Goal: Use online tool/utility: Utilize a website feature to perform a specific function

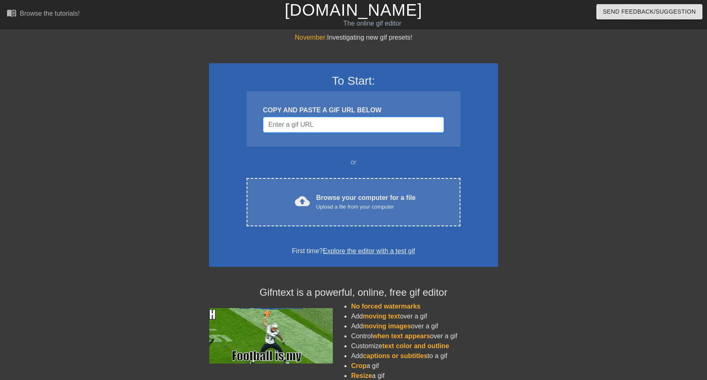
click at [321, 122] on input "Username" at bounding box center [353, 125] width 181 height 16
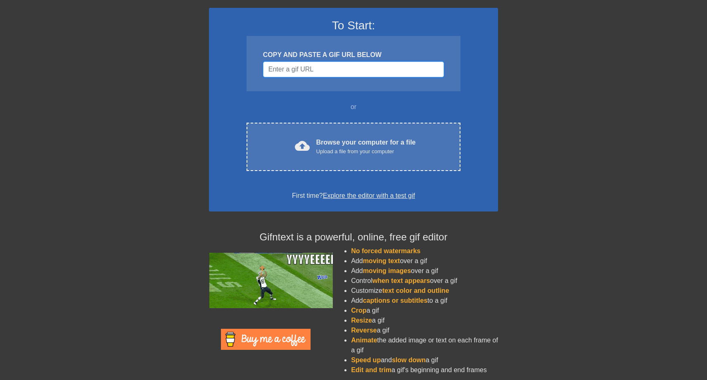
scroll to position [56, 0]
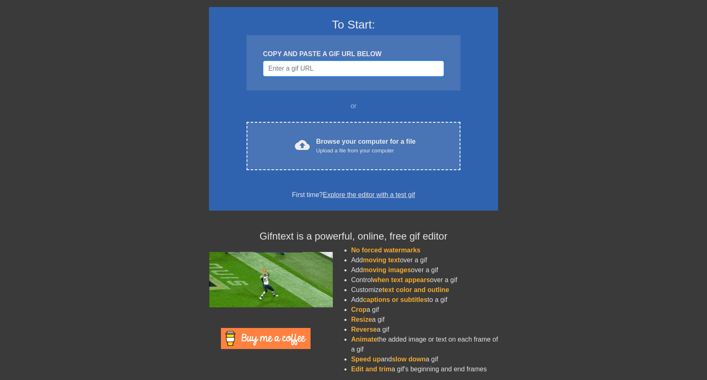
click at [322, 70] on input "Username" at bounding box center [353, 69] width 181 height 16
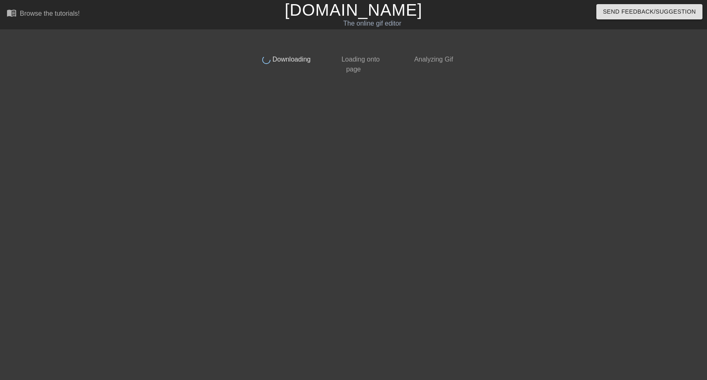
scroll to position [0, 0]
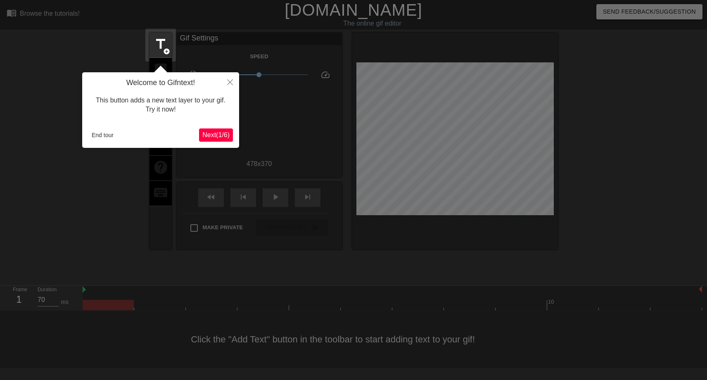
click at [205, 132] on span "Next ( 1 / 6 )" at bounding box center [215, 134] width 27 height 7
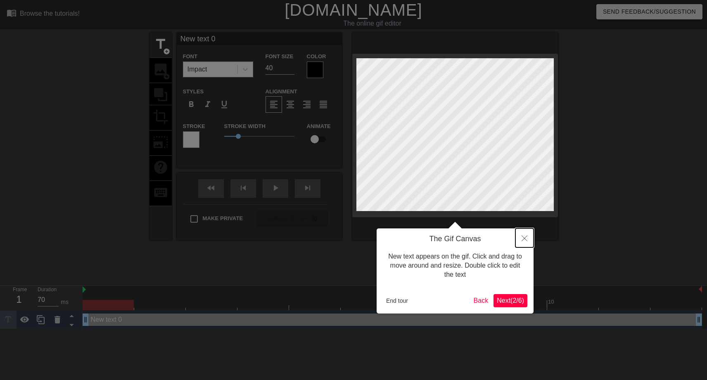
click at [524, 237] on icon "Close" at bounding box center [525, 238] width 6 height 6
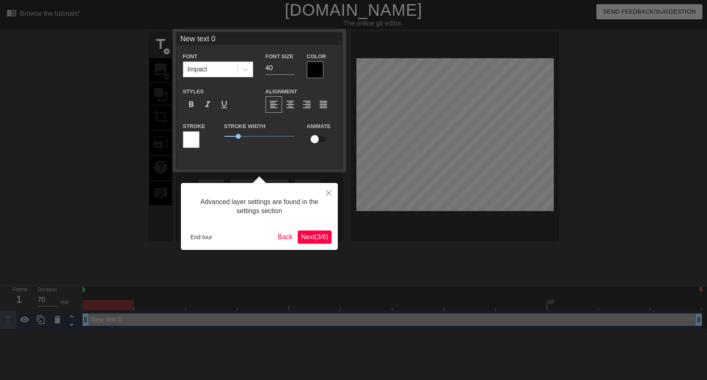
click at [302, 235] on span "Next ( 3 / 6 )" at bounding box center [314, 236] width 27 height 7
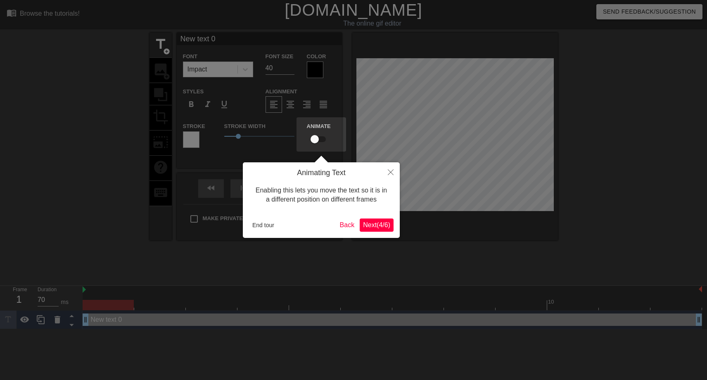
click at [380, 220] on button "Next ( 4 / 6 )" at bounding box center [377, 225] width 34 height 13
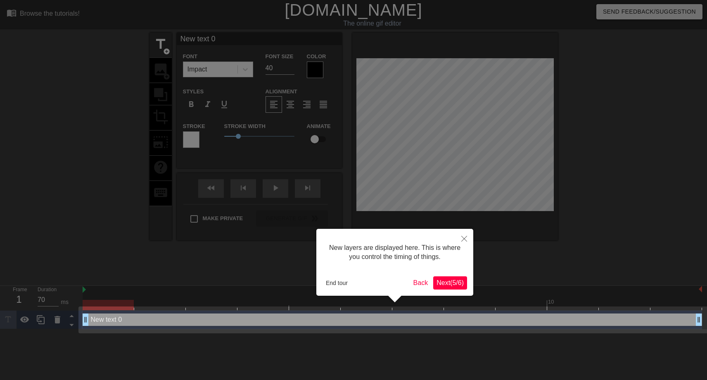
click at [443, 284] on span "Next ( 5 / 6 )" at bounding box center [450, 282] width 27 height 7
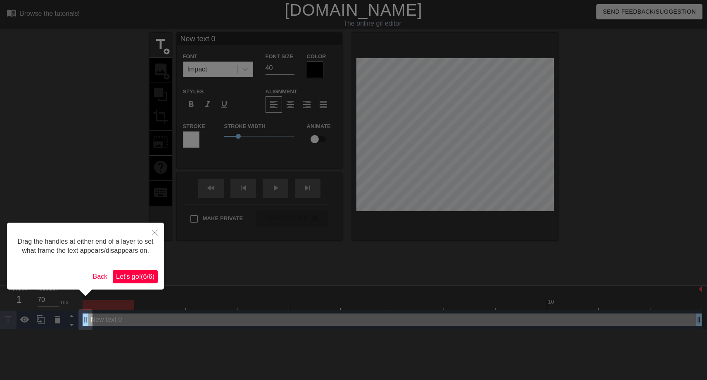
click at [131, 280] on span "Let's go! ( 6 / 6 )" at bounding box center [135, 276] width 38 height 7
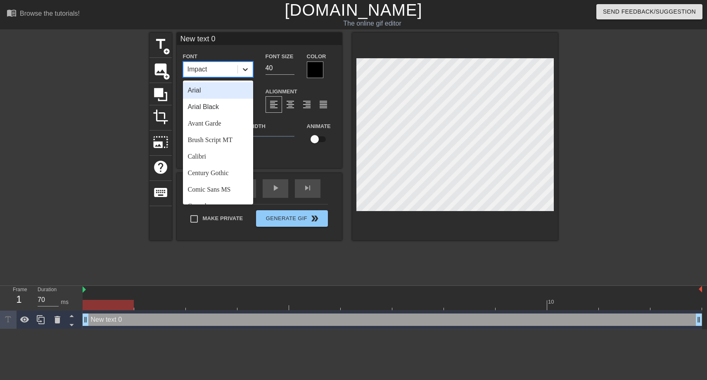
click at [250, 73] on div at bounding box center [245, 69] width 15 height 15
click at [230, 114] on div "Arial Black" at bounding box center [218, 107] width 70 height 17
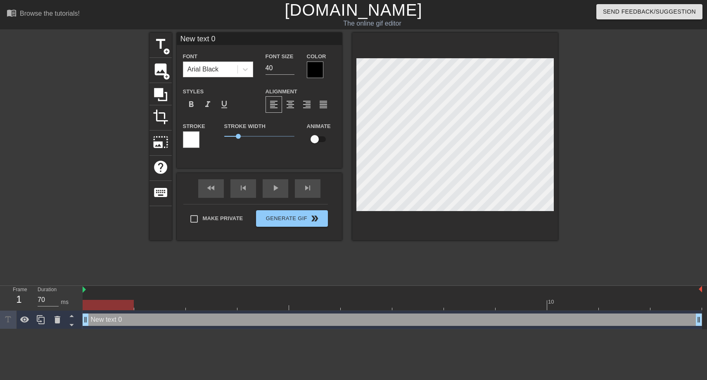
click at [315, 76] on div at bounding box center [315, 70] width 17 height 17
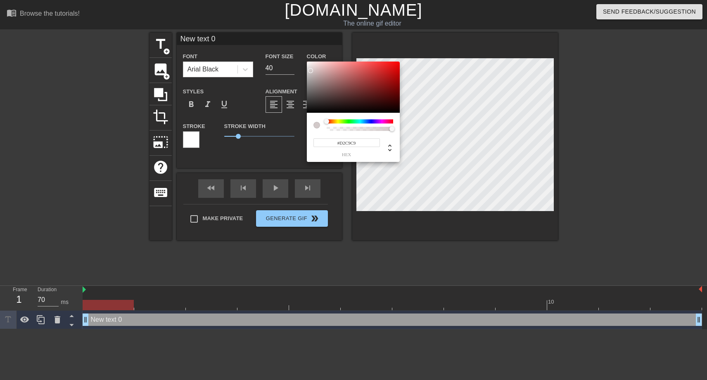
type input "#FFFFFF"
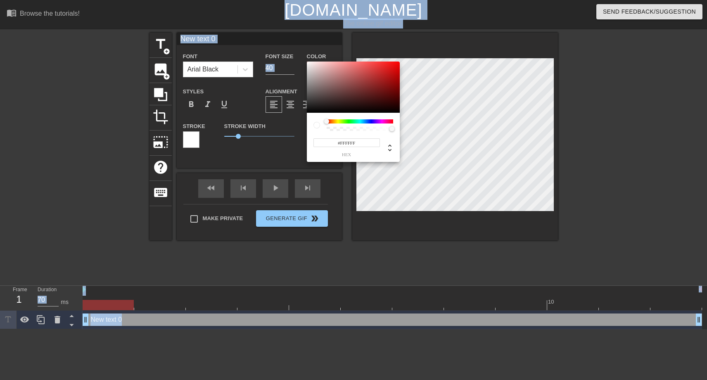
drag, startPoint x: 320, startPoint y: 104, endPoint x: 281, endPoint y: -1, distance: 112.6
click at [281, 0] on html "menu_book Browse the tutorials! [DOMAIN_NAME] The online gif editor Send Feedba…" at bounding box center [353, 164] width 707 height 329
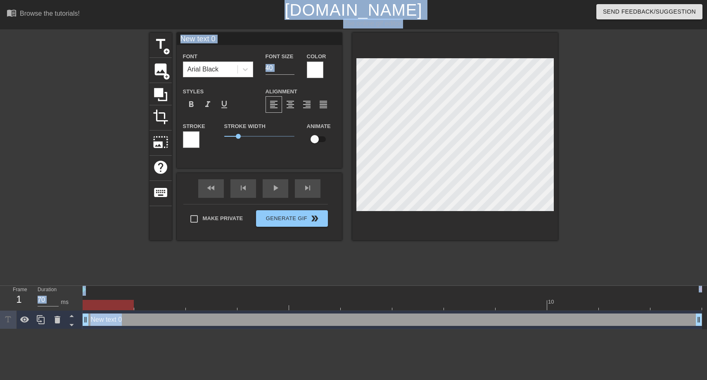
click at [200, 36] on input "New text 0" at bounding box center [259, 39] width 165 height 12
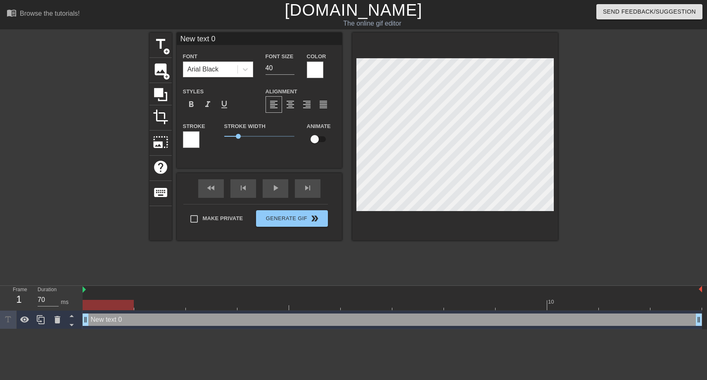
click at [200, 36] on input "New text 0" at bounding box center [259, 39] width 165 height 12
type input "W"
type textarea "W"
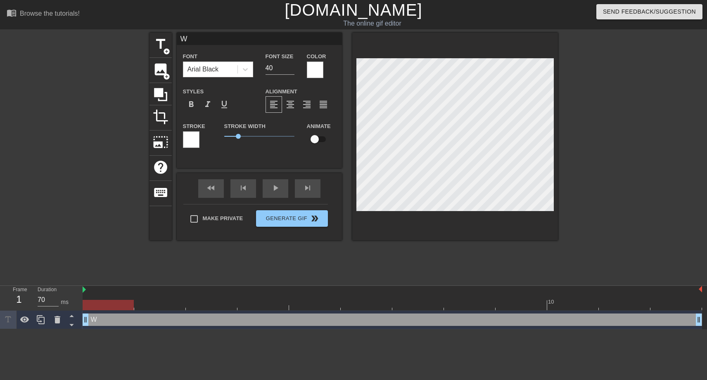
scroll to position [0, 0]
type input "WH"
type textarea "WH"
type input "WHI"
type textarea "WHI"
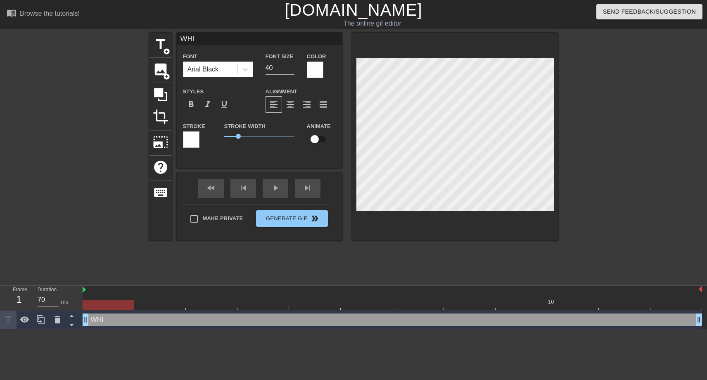
type input "WHIT"
type textarea "WHIT"
type input "WHITE"
type textarea "WHITE"
type input "WHITEL"
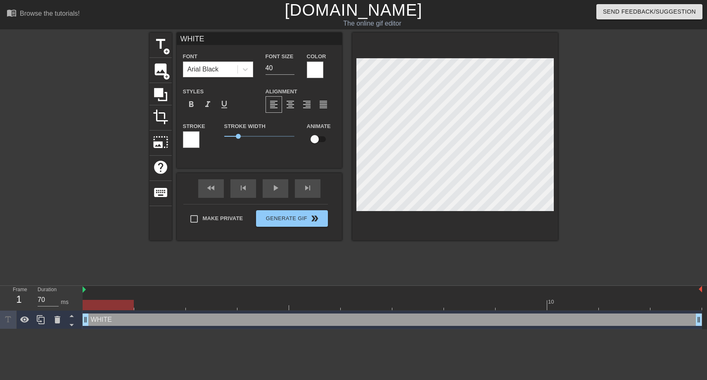
type textarea "WHITEL"
type input "WHITELI"
type textarea "WHITELI"
type input "WHITELIS"
type textarea "WHITELIS"
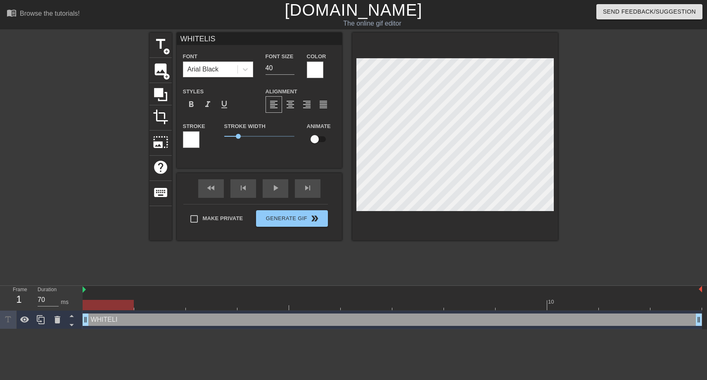
type input "WHITELIST"
type textarea "WHITELIST"
type input "WHITELIST"
type textarea "WHITELIST"
type input "WHITELIST M"
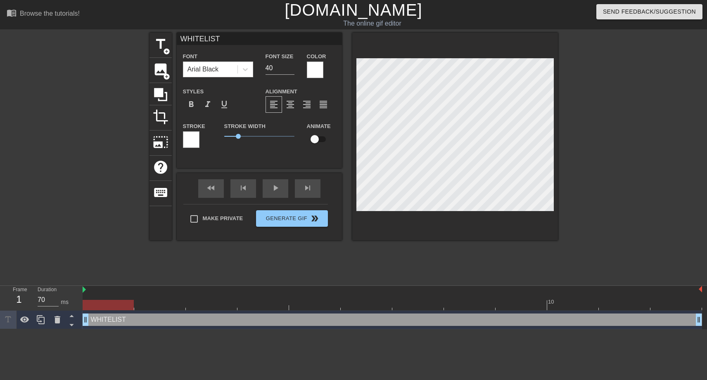
type textarea "WHITELIST M"
type input "WHITELIST MY"
type textarea "WHITELIST MY"
type input "WHITELIST MY"
type textarea "WHITELIST MY"
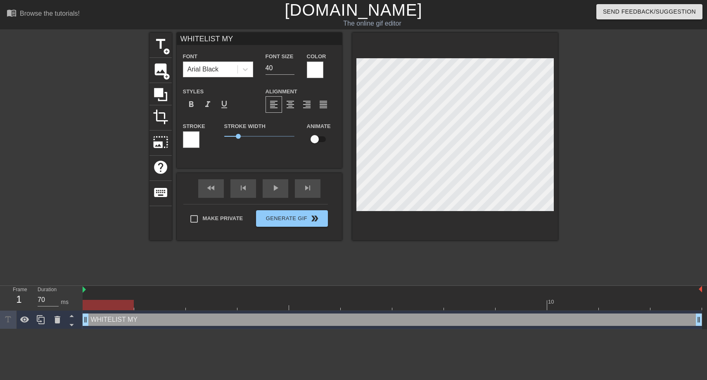
type input "WHITELIST MY I"
type textarea "WHITELIST MY I"
type input "WHITELIST MY IP"
type textarea "WHITELIST MY IP"
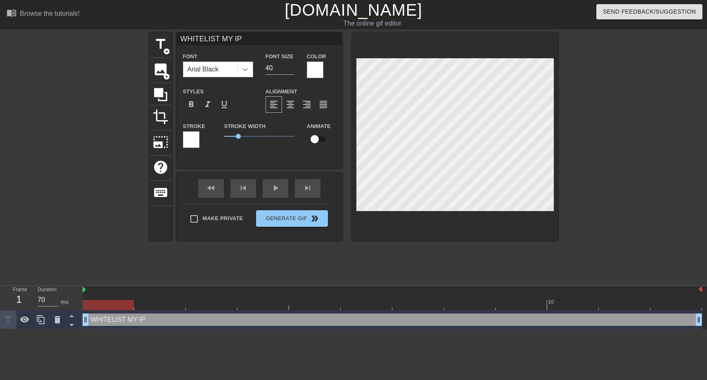
click at [247, 69] on icon at bounding box center [245, 69] width 8 height 8
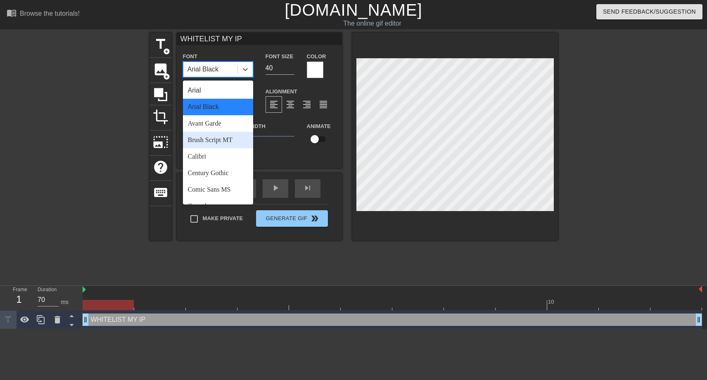
click at [237, 140] on div "Brush Script MT" at bounding box center [218, 140] width 70 height 17
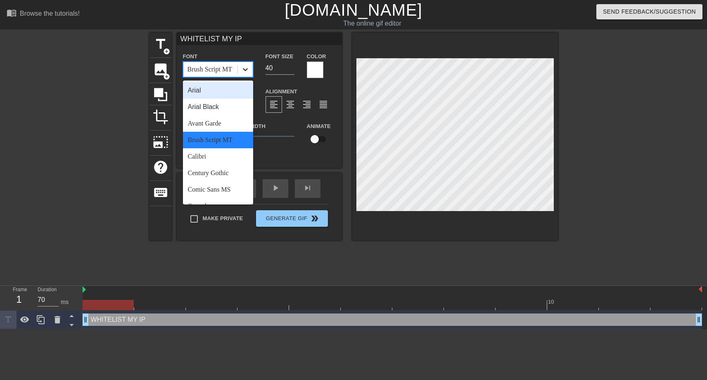
click at [247, 73] on icon at bounding box center [245, 69] width 8 height 8
click at [225, 197] on div "Comic Sans MS" at bounding box center [218, 189] width 70 height 17
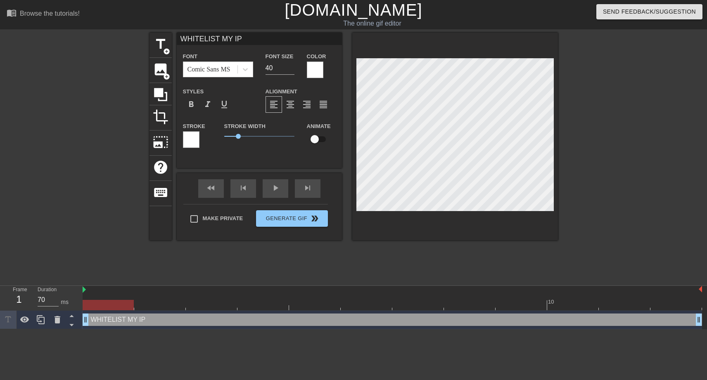
click at [192, 142] on div at bounding box center [191, 139] width 17 height 17
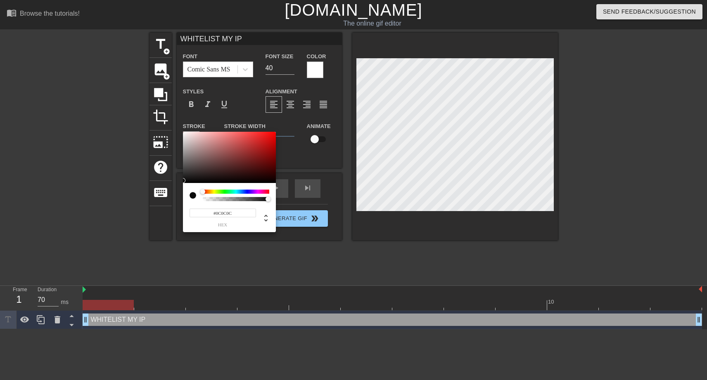
type input "#0A0A0A"
drag, startPoint x: 232, startPoint y: 145, endPoint x: 174, endPoint y: 181, distance: 68.4
click at [174, 181] on div "#0A0A0A hex" at bounding box center [353, 190] width 707 height 380
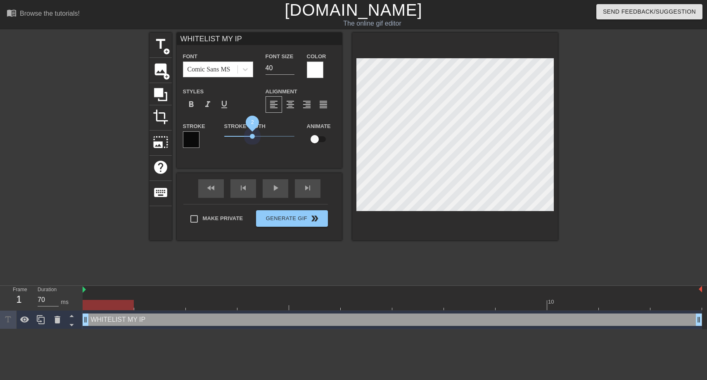
click at [252, 135] on span "2" at bounding box center [259, 136] width 70 height 10
click at [266, 135] on span "3" at bounding box center [259, 136] width 70 height 10
click at [245, 135] on span "3" at bounding box center [259, 136] width 70 height 10
click at [193, 103] on span "format_bold" at bounding box center [191, 105] width 10 height 10
click at [263, 135] on span "1.5" at bounding box center [259, 136] width 70 height 10
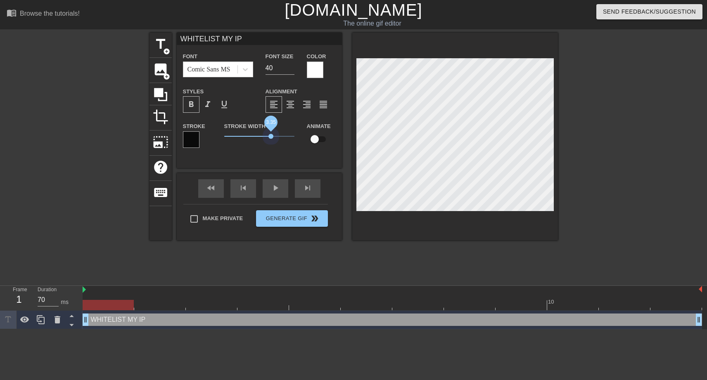
click at [271, 136] on span "3.35" at bounding box center [259, 136] width 70 height 10
click at [278, 136] on span "3.35" at bounding box center [259, 136] width 70 height 10
click at [197, 72] on div "Comic Sans MS" at bounding box center [209, 69] width 43 height 10
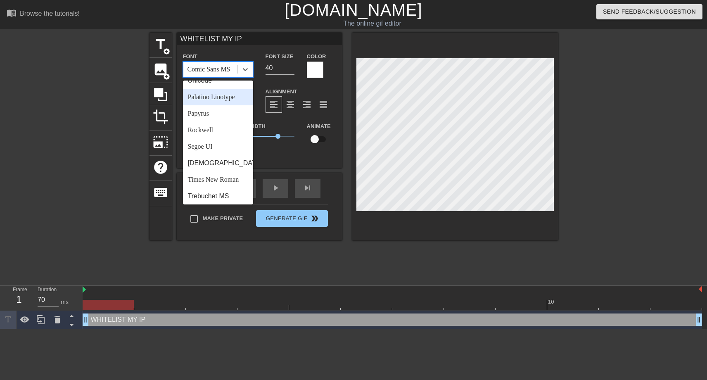
scroll to position [286, 0]
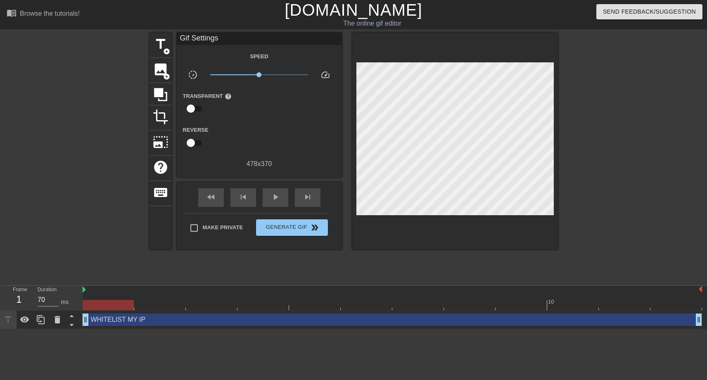
click at [239, 238] on div "fast_rewind skip_previous play_arrow skip_next Make Private Generate Gif double…" at bounding box center [259, 215] width 165 height 67
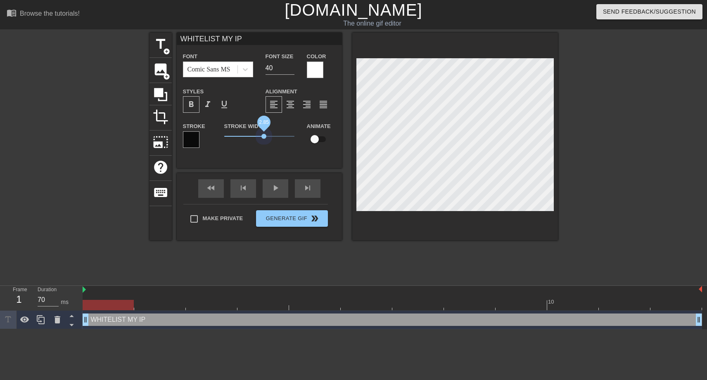
click at [264, 135] on span "2.85" at bounding box center [259, 136] width 70 height 10
click at [269, 136] on span "3.2" at bounding box center [259, 136] width 70 height 10
click at [271, 136] on span "3.35" at bounding box center [271, 136] width 5 height 5
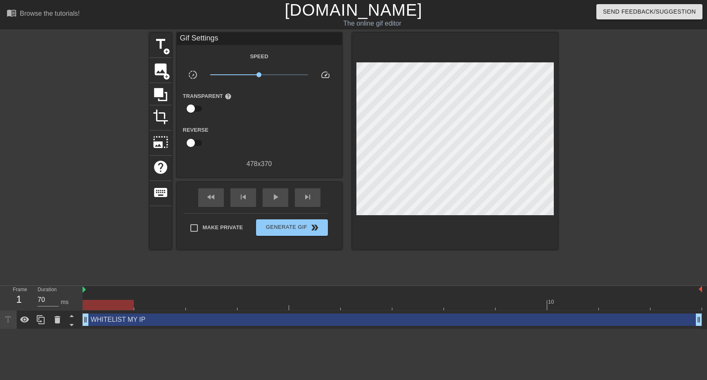
click at [354, 246] on div "title add_circle image add_circle crop photo_size_select_large help keyboard Gi…" at bounding box center [354, 157] width 409 height 248
click at [302, 227] on span "Generate Gif double_arrow" at bounding box center [291, 228] width 65 height 10
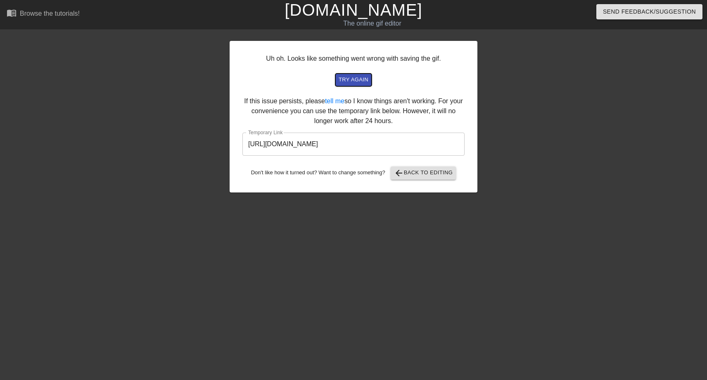
click at [369, 83] on button "try again" at bounding box center [353, 80] width 36 height 13
click at [352, 81] on span "try again" at bounding box center [354, 80] width 30 height 10
click at [427, 178] on button "arrow_back Back to Editing" at bounding box center [424, 172] width 66 height 13
